Goal: Task Accomplishment & Management: Complete application form

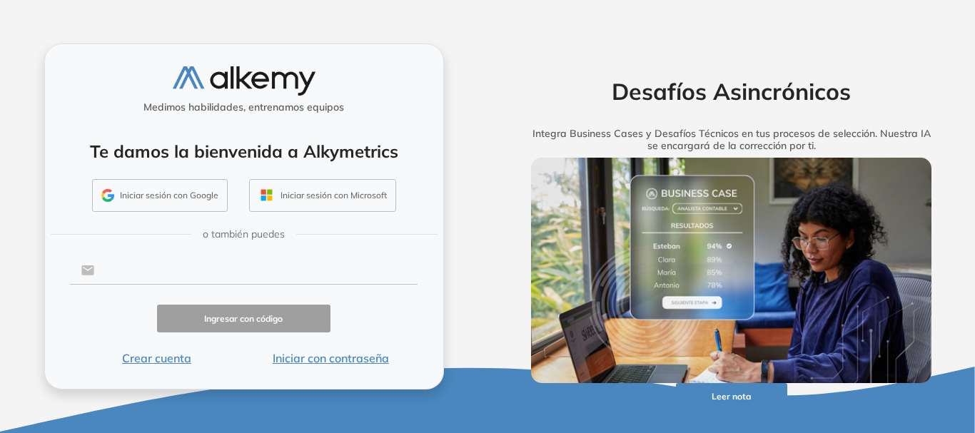
click at [176, 268] on input "text" at bounding box center [255, 270] width 323 height 27
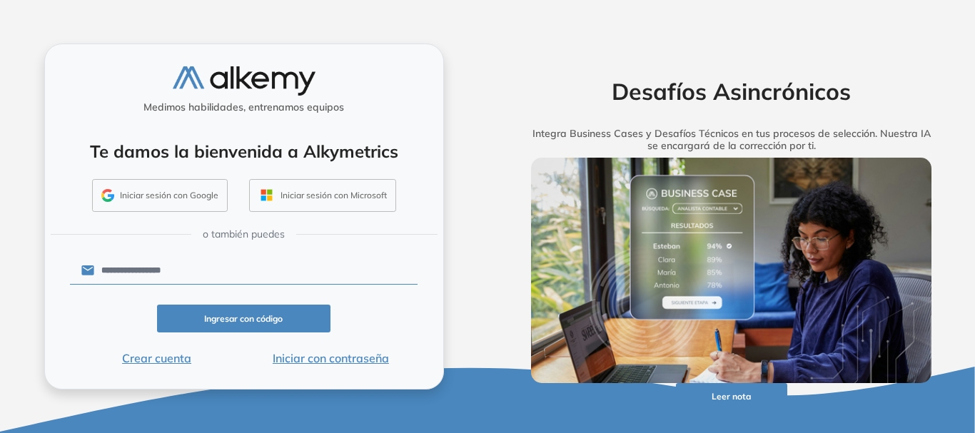
type input "**********"
click button "Ingresar con código" at bounding box center [244, 319] width 174 height 28
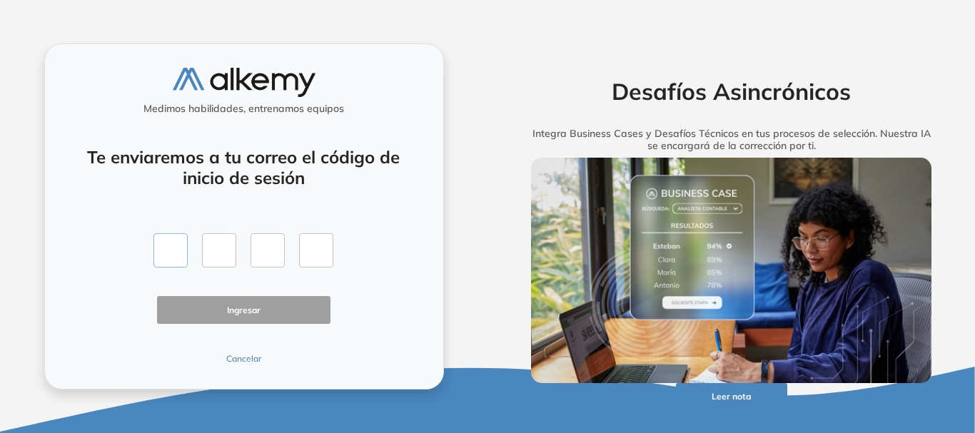
click at [173, 246] on input "text" at bounding box center [170, 250] width 34 height 34
type input "*"
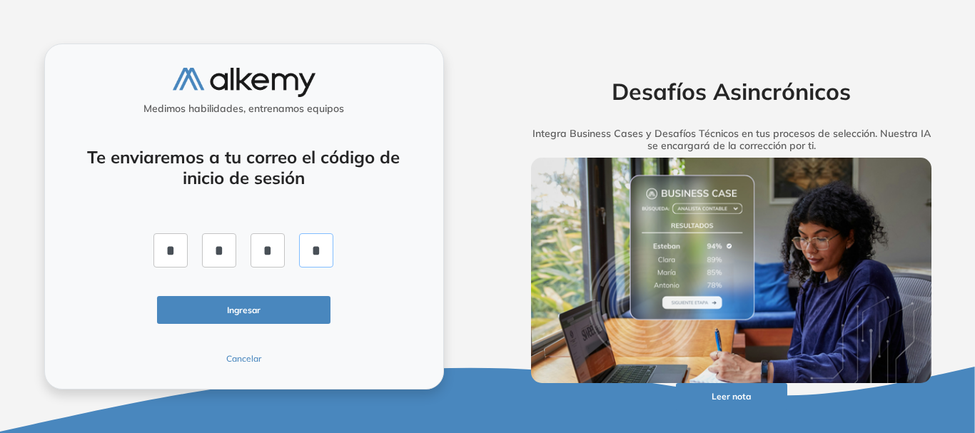
type input "*"
click button "Ingresar" at bounding box center [244, 310] width 174 height 28
click at [240, 364] on button "Cancelar" at bounding box center [244, 359] width 174 height 13
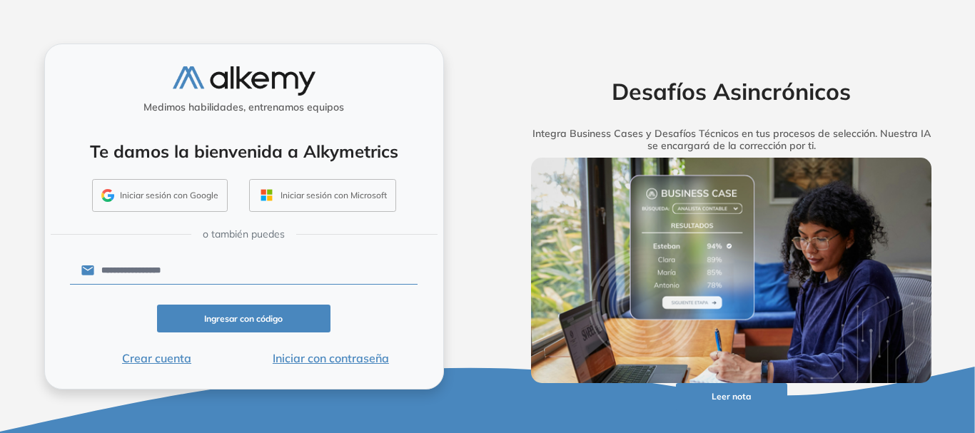
click at [260, 323] on button "Ingresar con código" at bounding box center [244, 319] width 174 height 28
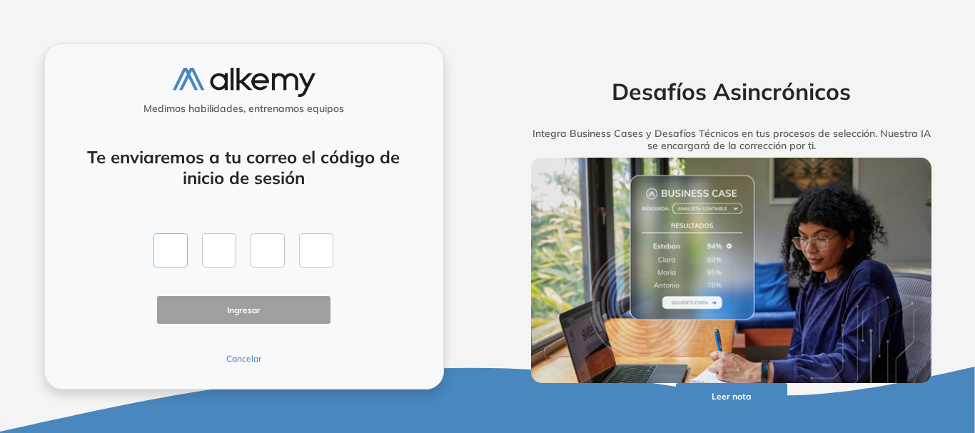
click at [181, 259] on input "text" at bounding box center [170, 250] width 34 height 34
type input "*"
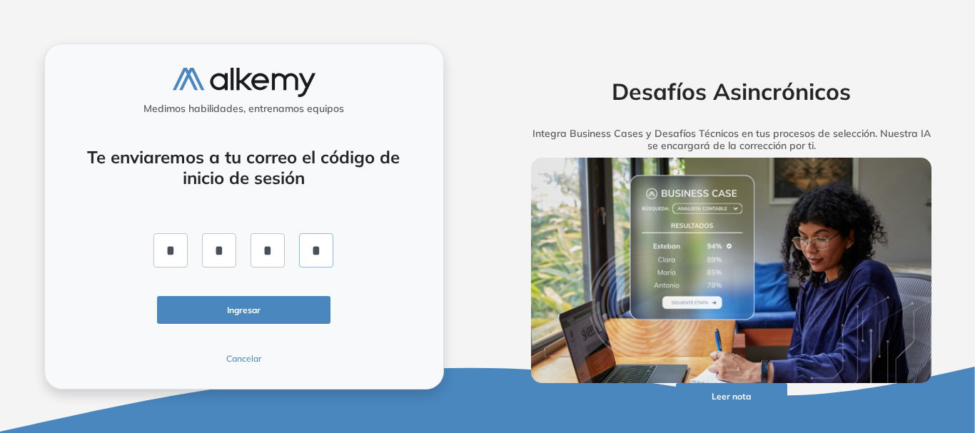
type input "*"
click button "Ingresar" at bounding box center [244, 310] width 174 height 28
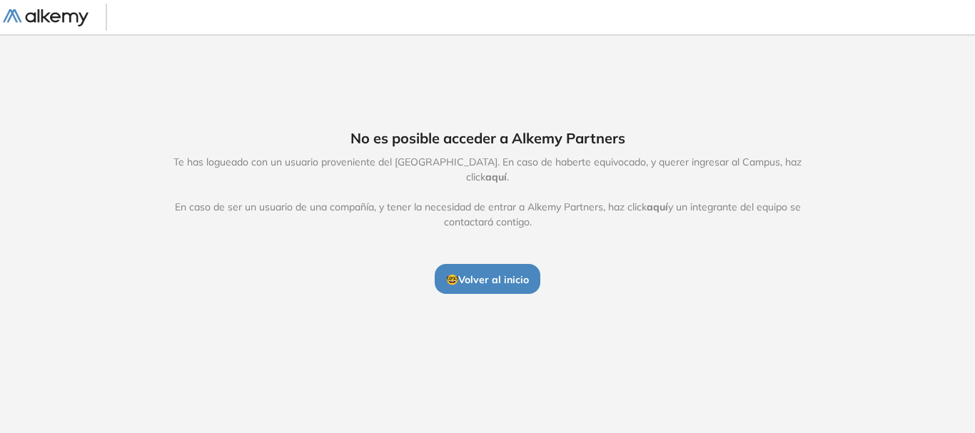
click at [523, 273] on span "🤓 Volver al inicio" at bounding box center [487, 279] width 83 height 13
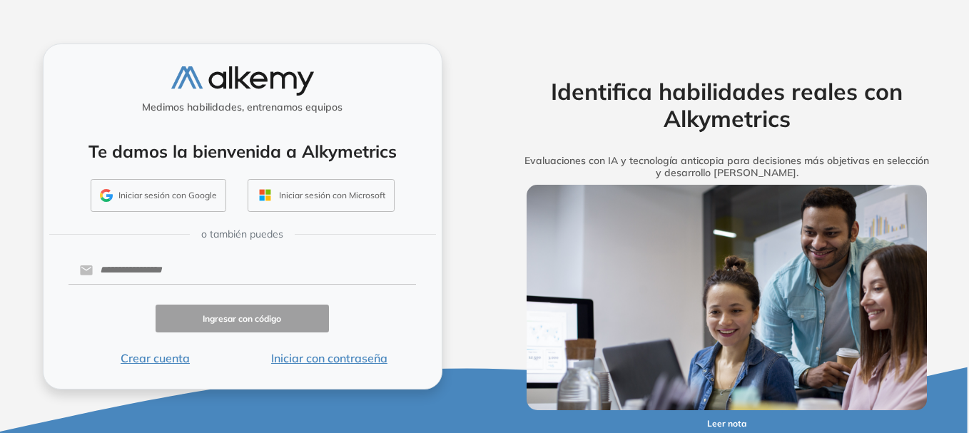
scroll to position [5, 0]
